Goal: Task Accomplishment & Management: Manage account settings

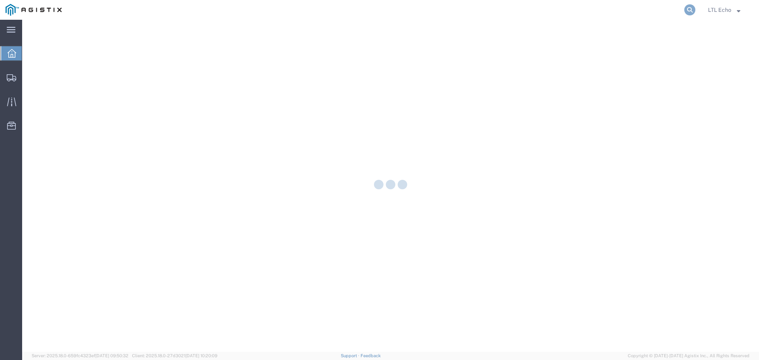
click at [689, 8] on icon at bounding box center [690, 9] width 11 height 11
click at [610, 14] on input "search" at bounding box center [564, 9] width 240 height 19
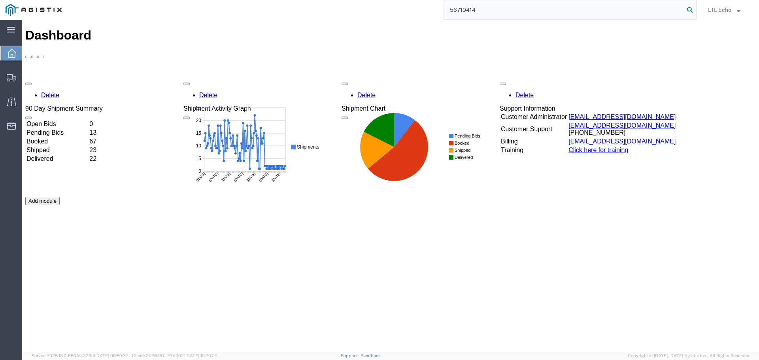
type input "56719414"
click at [689, 12] on icon at bounding box center [690, 9] width 11 height 11
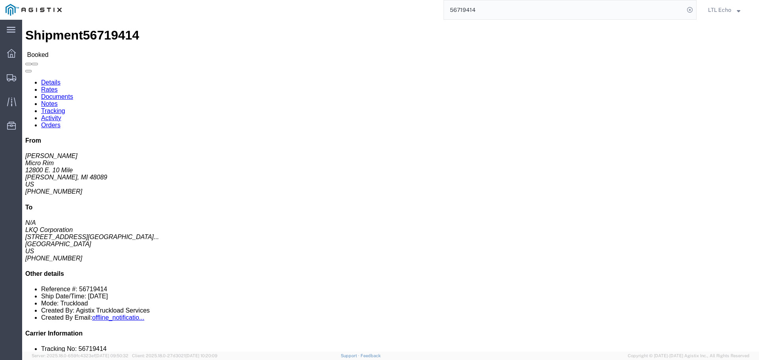
click link "Tracking"
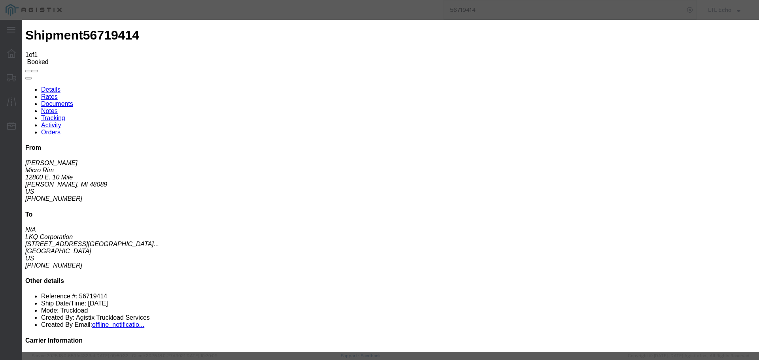
type input "[DATE]"
type input "7:00 AM"
select select "PICKEDUP"
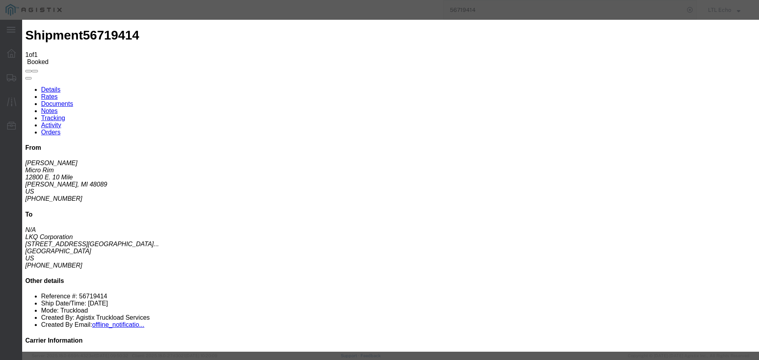
type input "[DATE]"
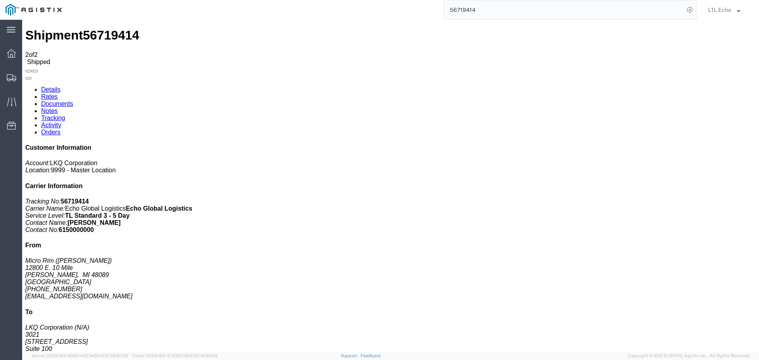
click at [470, 7] on input "56719414" at bounding box center [564, 9] width 240 height 19
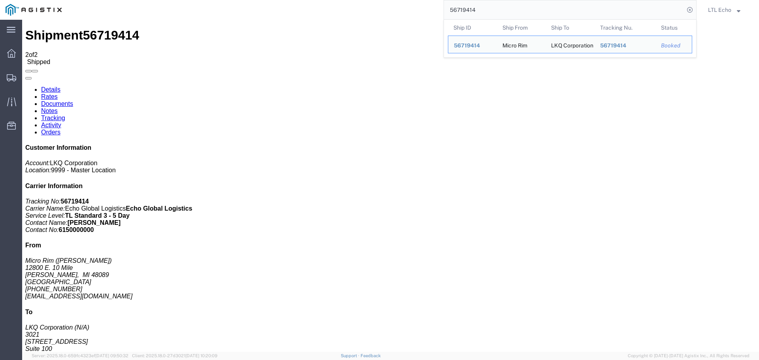
click at [470, 7] on input "56719414" at bounding box center [564, 9] width 240 height 19
paste input "29654"
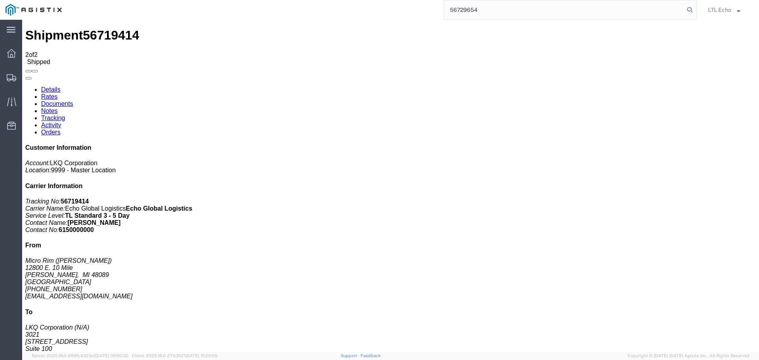
type input "56729654"
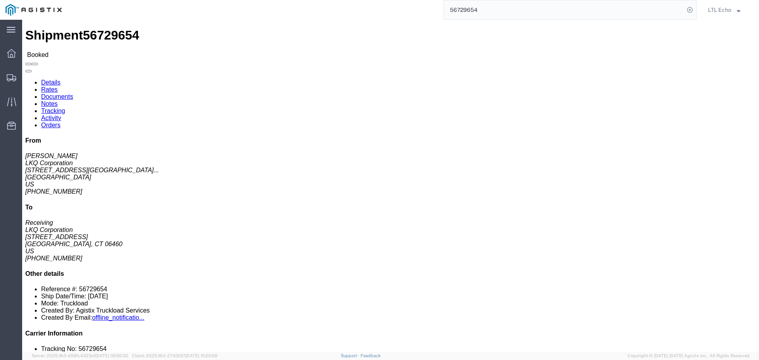
click link "Tracking"
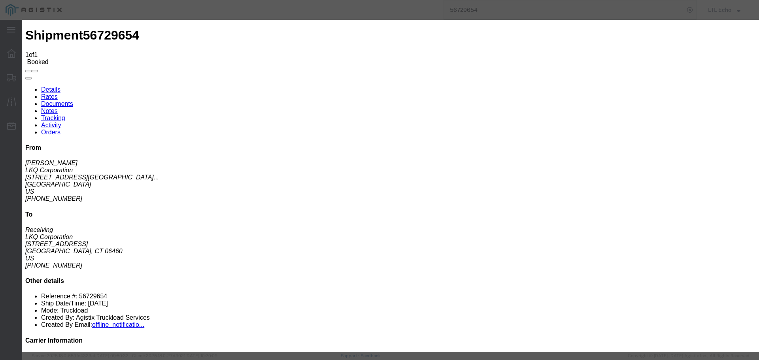
type input "[DATE]"
type input "7:00 AM"
select select "PICKEDUP"
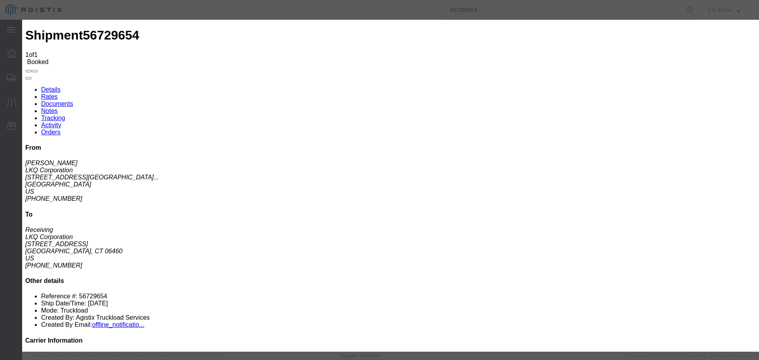
type input "[DATE]"
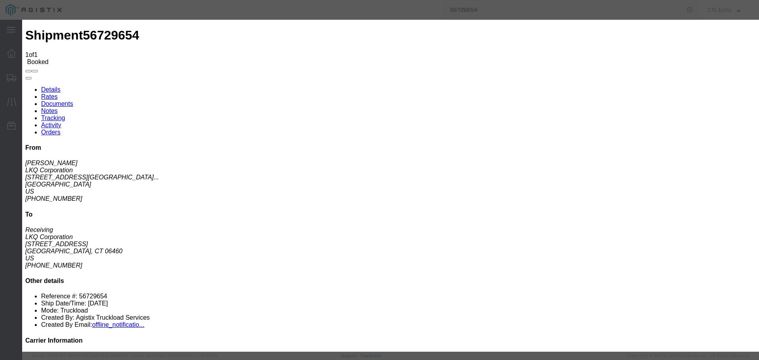
type input "[DATE]"
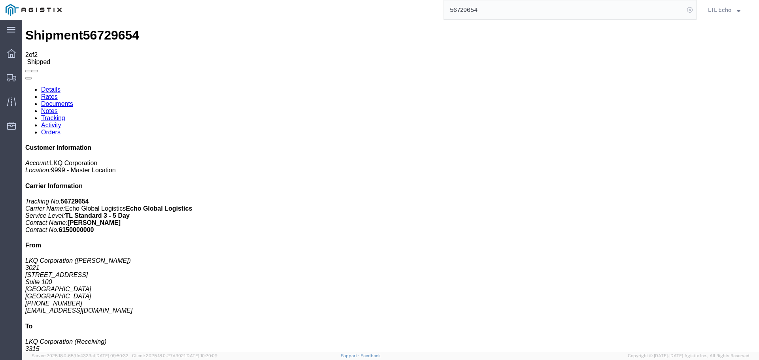
click at [692, 13] on icon at bounding box center [690, 9] width 11 height 11
click at [694, 11] on form at bounding box center [690, 10] width 13 height 20
click at [689, 9] on icon at bounding box center [690, 9] width 11 height 11
paste input "56729593"
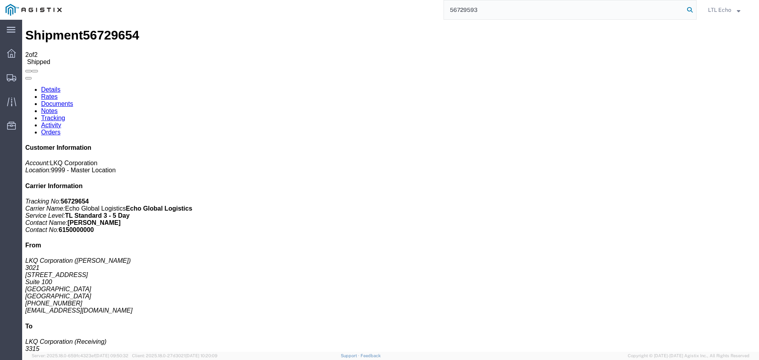
click at [686, 7] on icon at bounding box center [690, 9] width 11 height 11
type input "56729593"
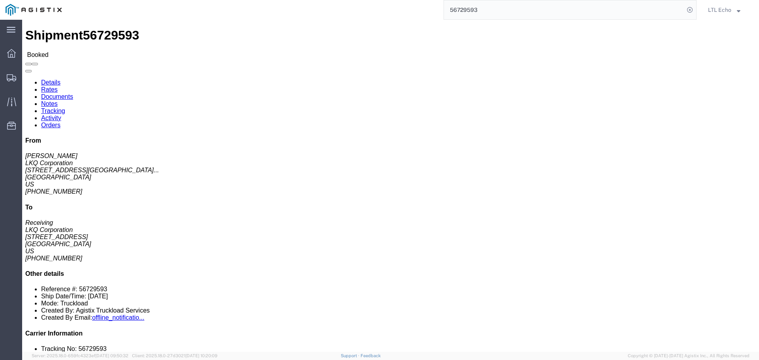
click link "Tracking"
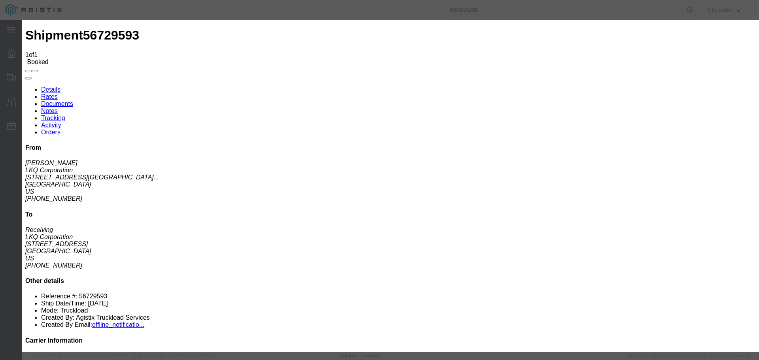
type input "[DATE]"
type input "7:00 AM"
select select "PICKEDUP"
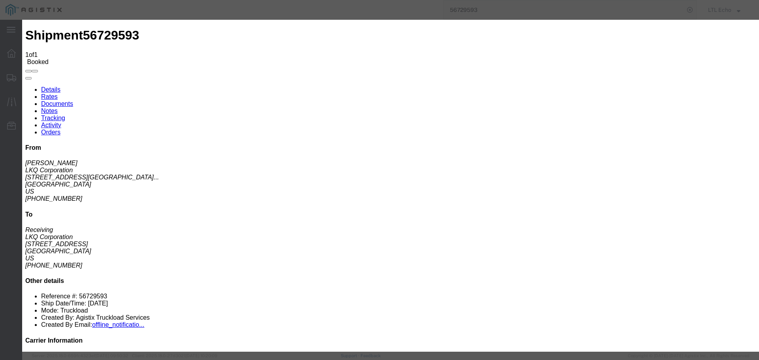
type input "[DATE]"
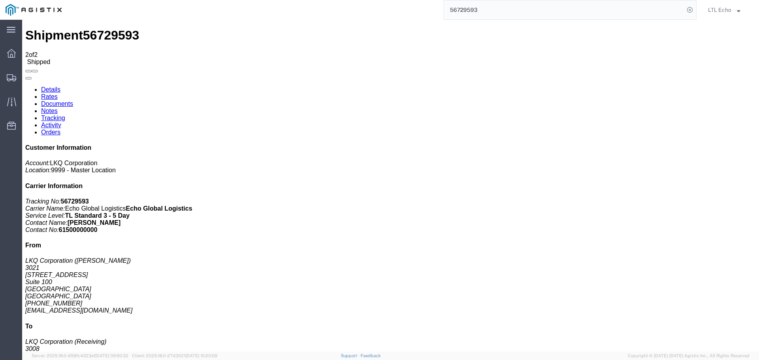
click at [464, 9] on input "56729593" at bounding box center [564, 9] width 240 height 19
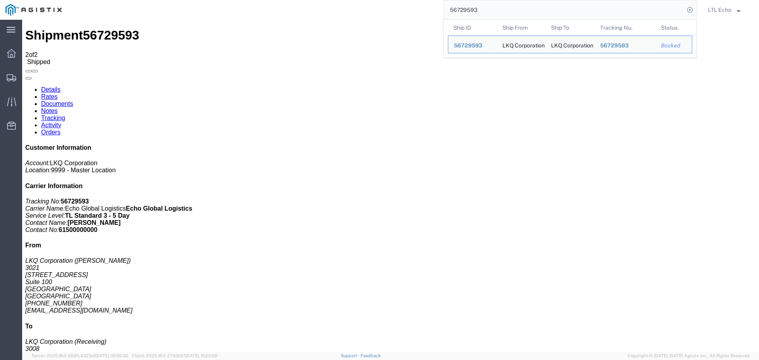
click at [464, 9] on input "56729593" at bounding box center [564, 9] width 240 height 19
paste input "683692"
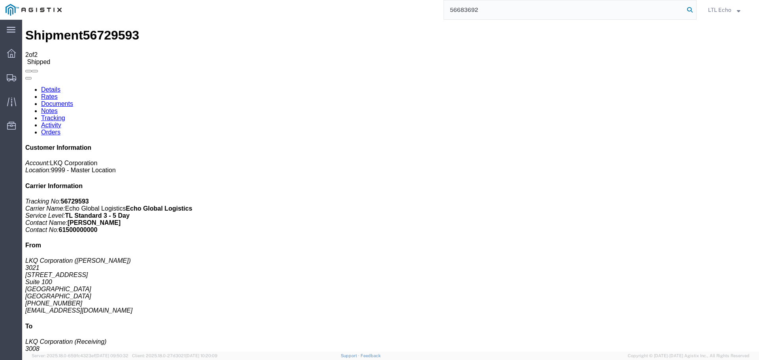
type input "56683692"
click at [690, 10] on icon at bounding box center [690, 9] width 11 height 11
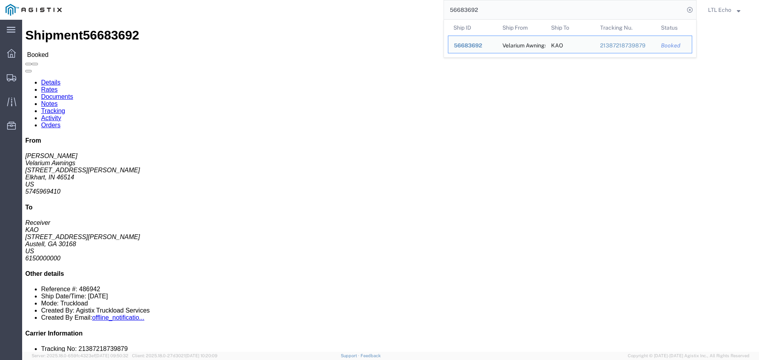
click link "Tracking"
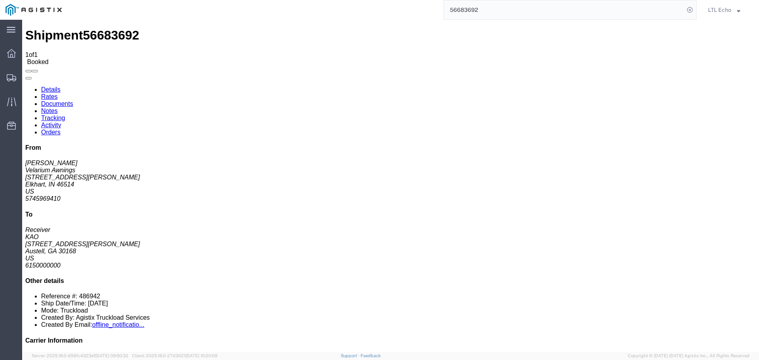
click at [44, 86] on link "Details" at bounding box center [50, 89] width 19 height 7
click link "Tracking"
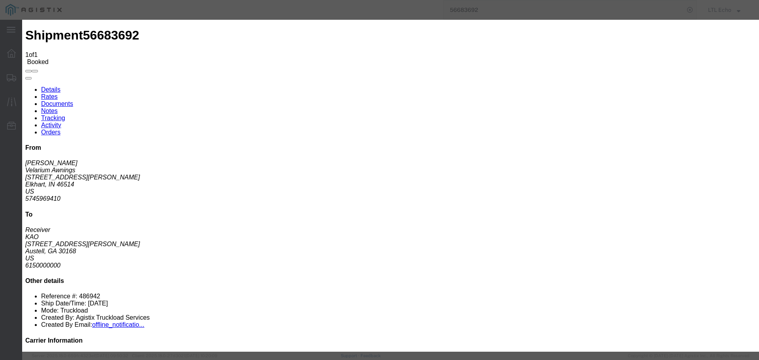
type input "[DATE]"
type input "7:00 AM"
select select "PICKEDUP"
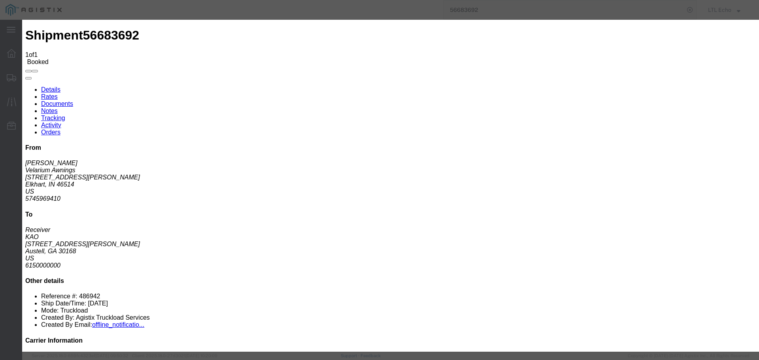
type input "[DATE]"
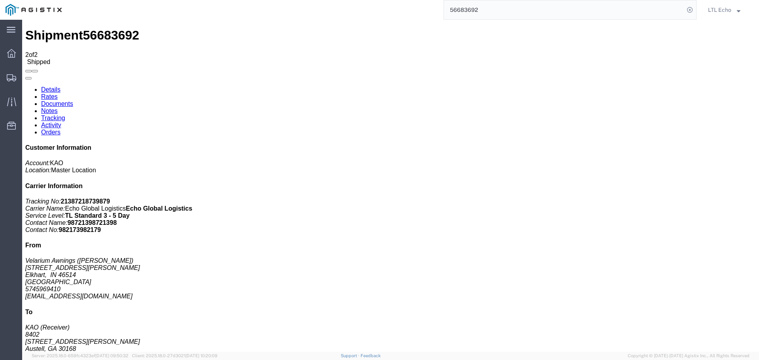
click at [464, 11] on input "56683692" at bounding box center [564, 9] width 240 height 19
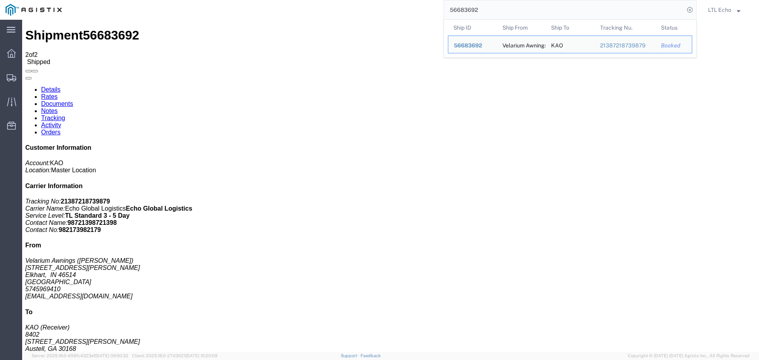
click at [464, 11] on input "56683692" at bounding box center [564, 9] width 240 height 19
paste input "729628"
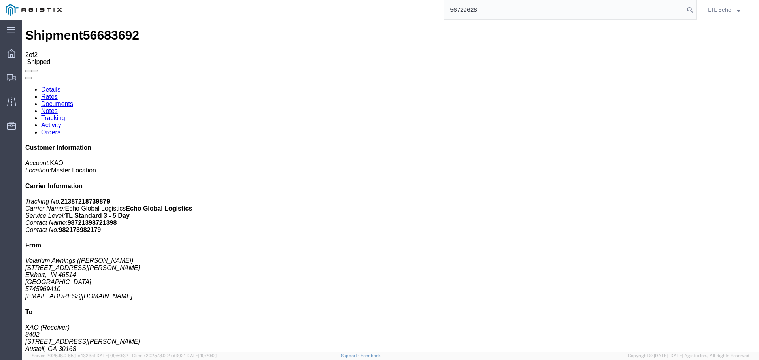
type input "56729628"
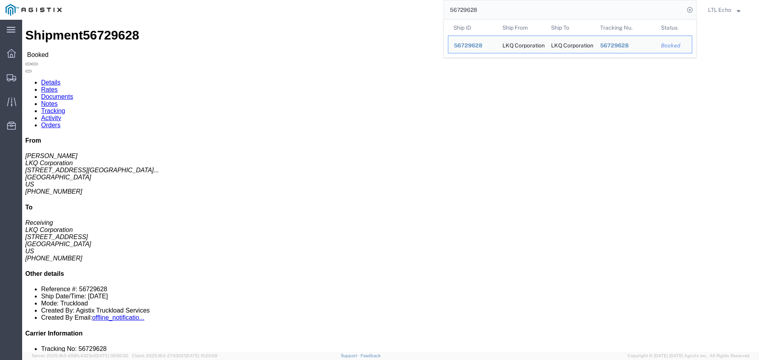
drag, startPoint x: 147, startPoint y: 29, endPoint x: 315, endPoint y: 65, distance: 171.9
click link "Tracking"
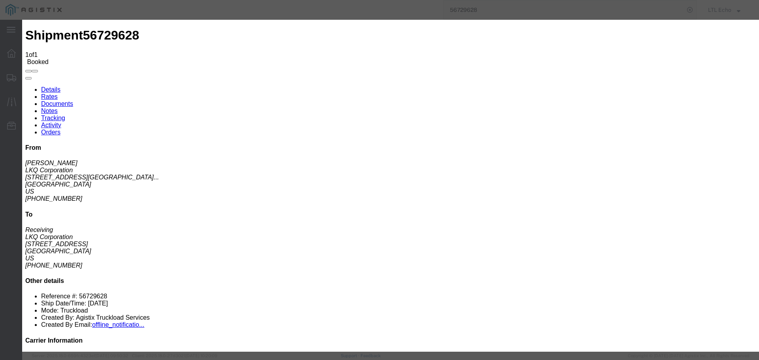
type input "[DATE]"
type input "7:00 AM"
select select "PICKEDUP"
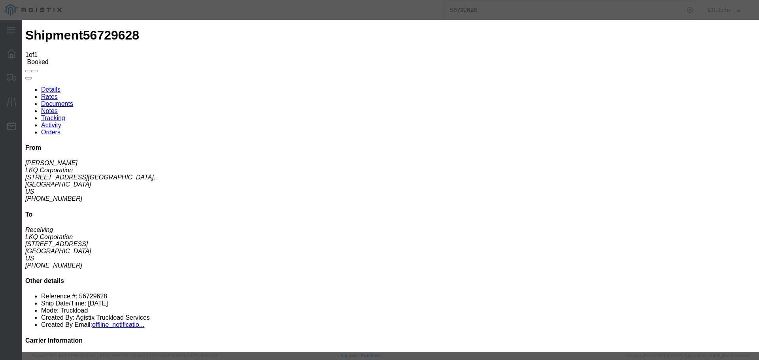
type input "[DATE]"
